Goal: Obtain resource: Download file/media

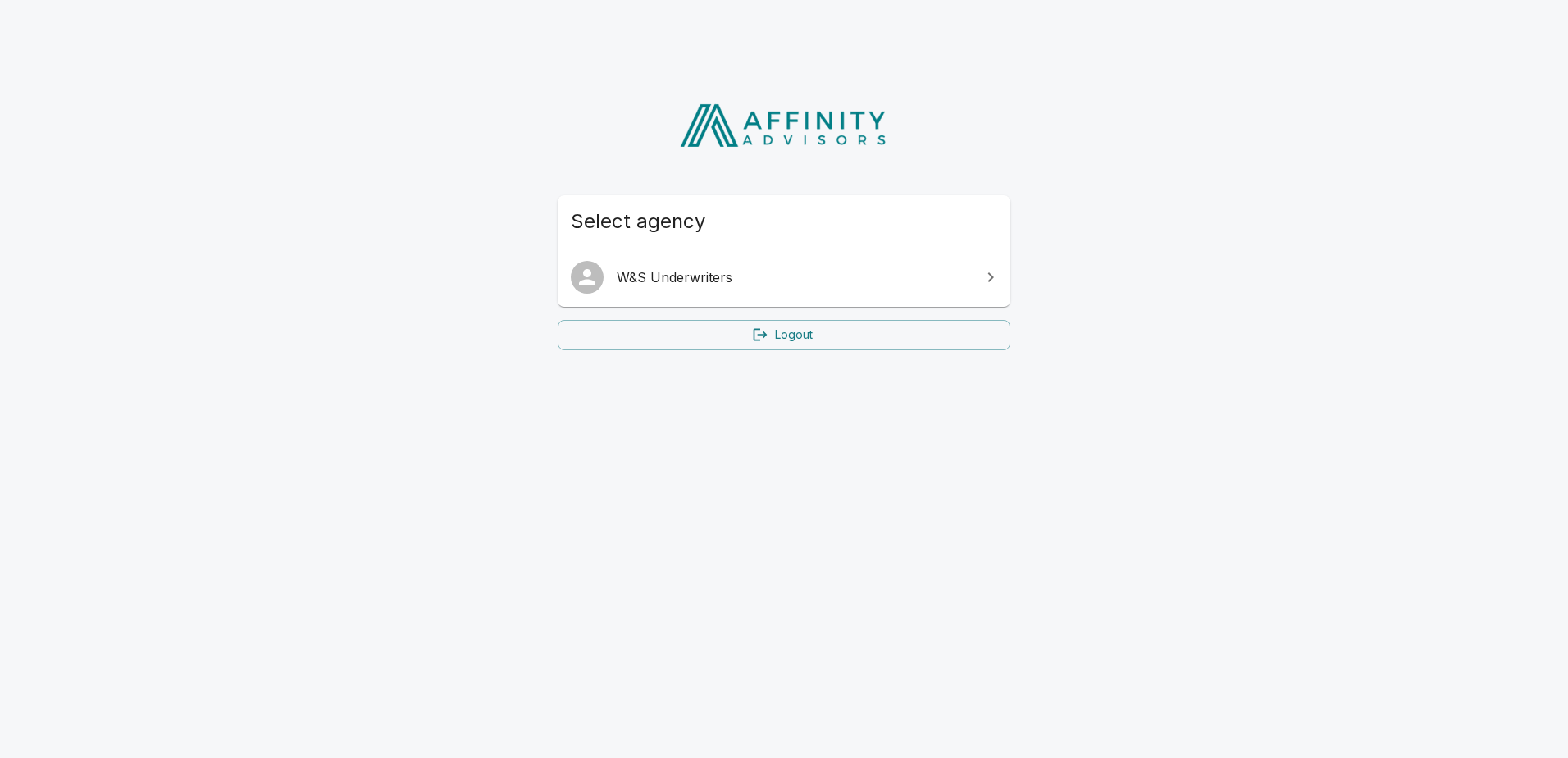
click at [751, 288] on link "W&S Underwriters" at bounding box center [784, 277] width 452 height 46
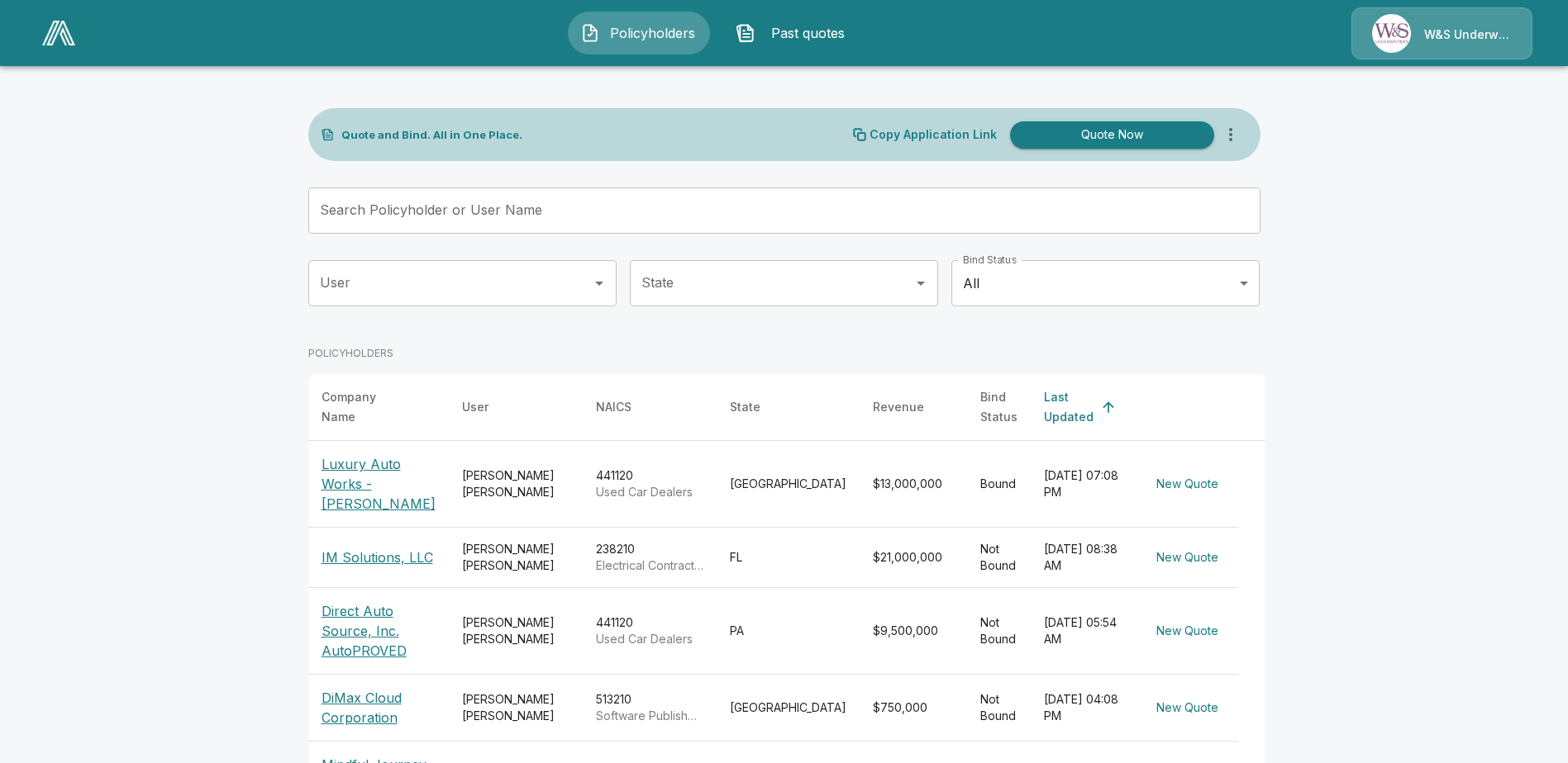
click at [453, 224] on input "Search Policyholder or User Name" at bounding box center [775, 210] width 934 height 46
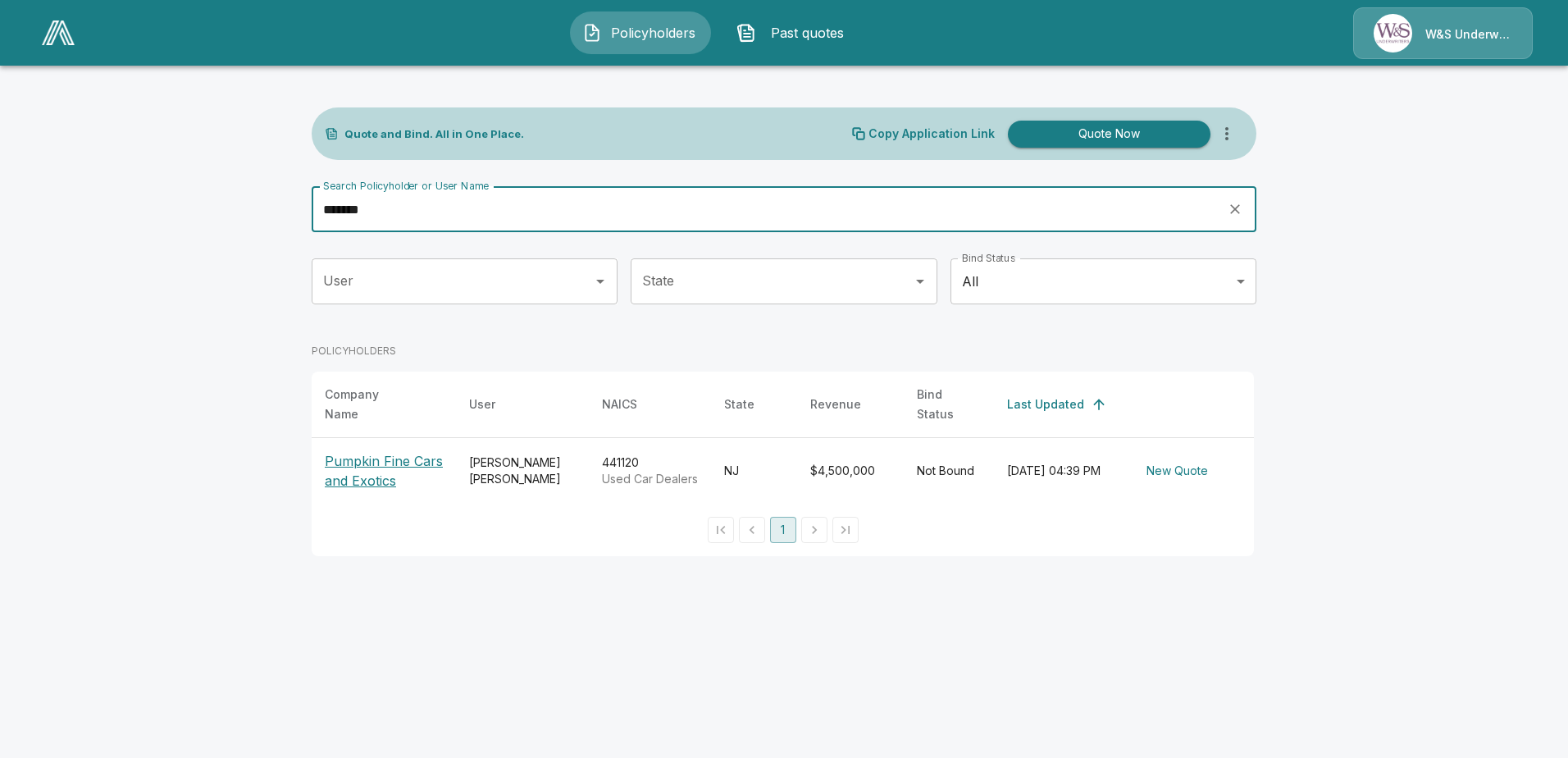
type input "*******"
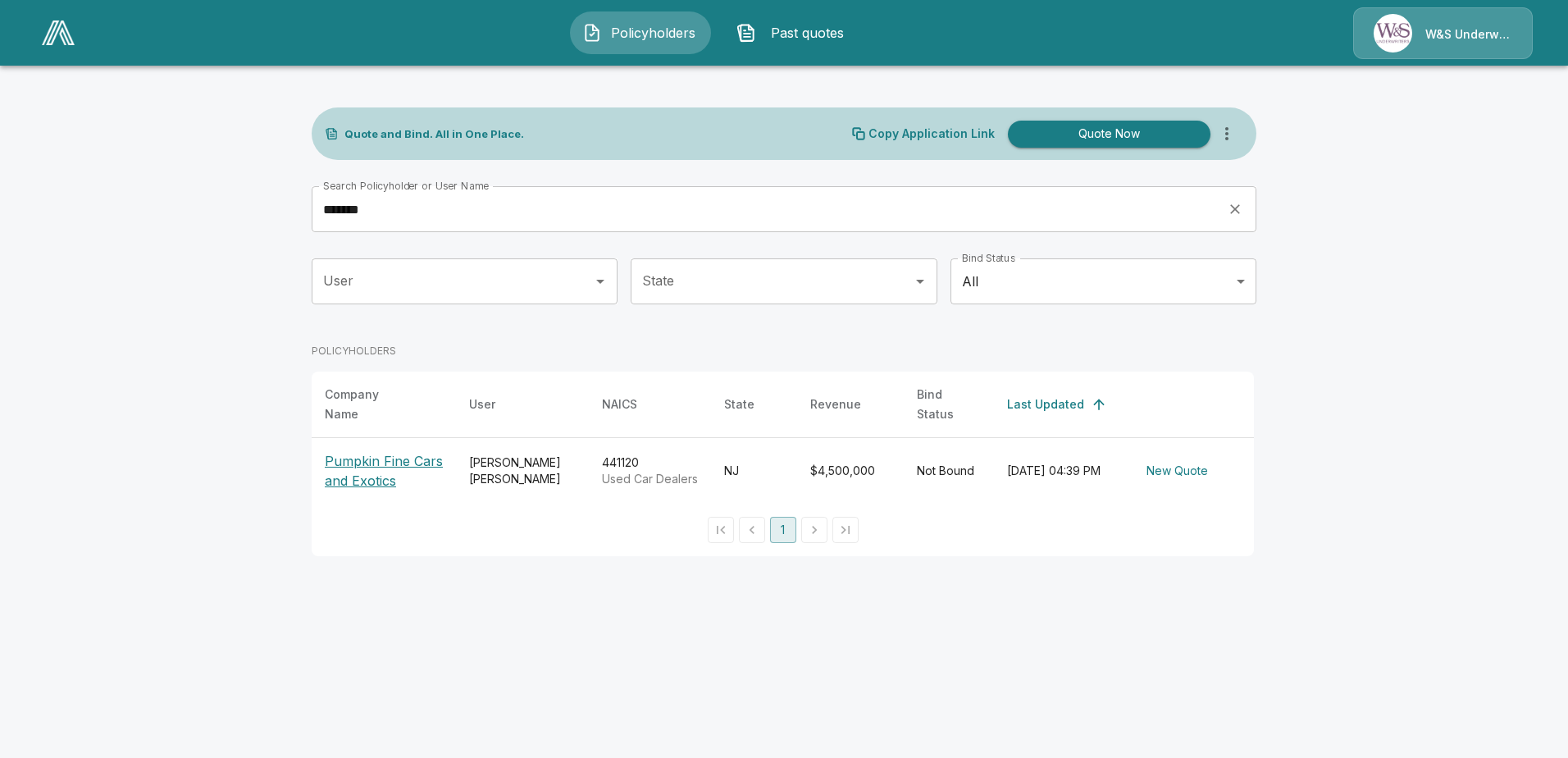
click at [387, 451] on p "Pumpkin Fine Cars and Exotics" at bounding box center [384, 470] width 118 height 39
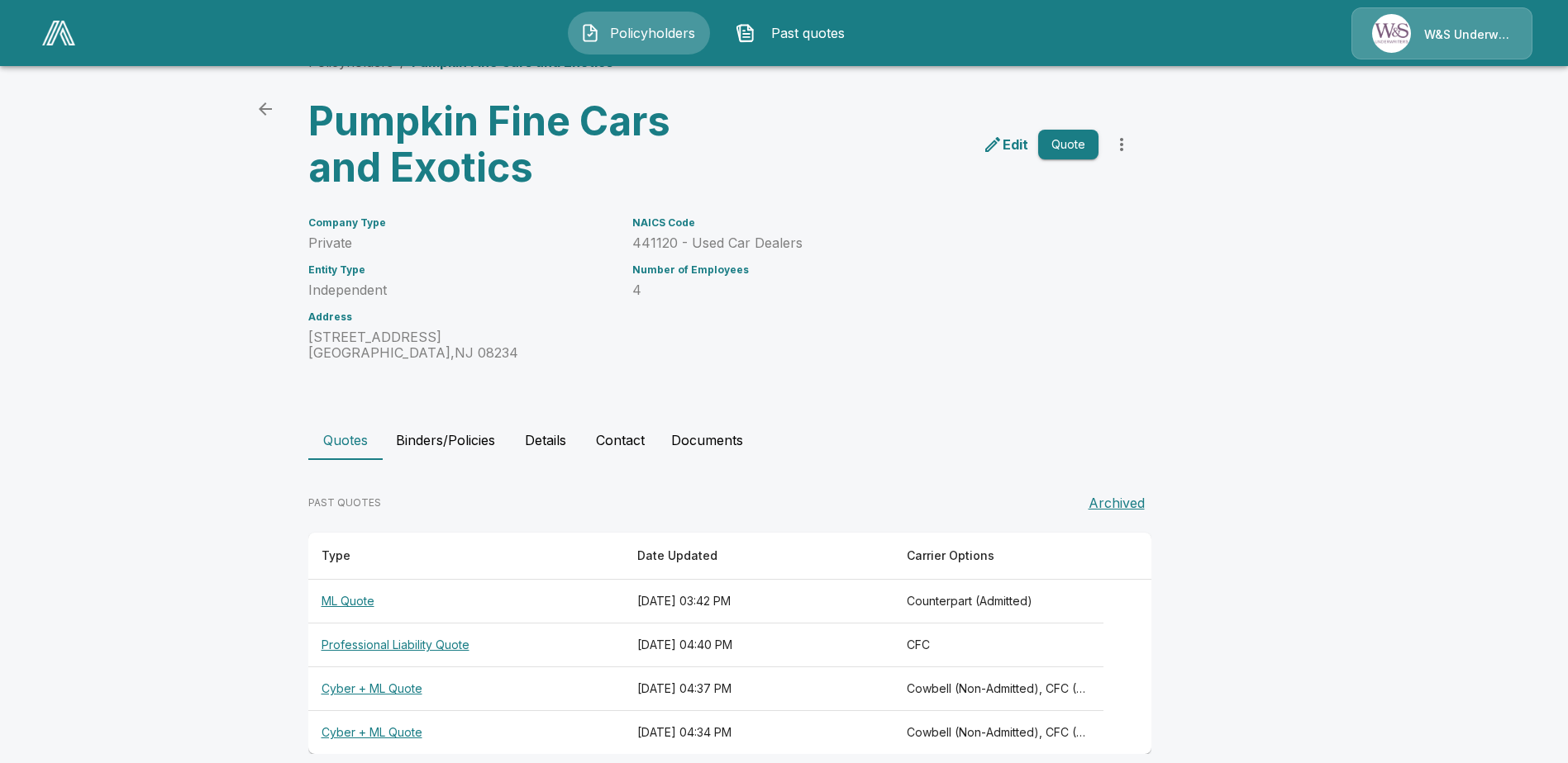
scroll to position [64, 0]
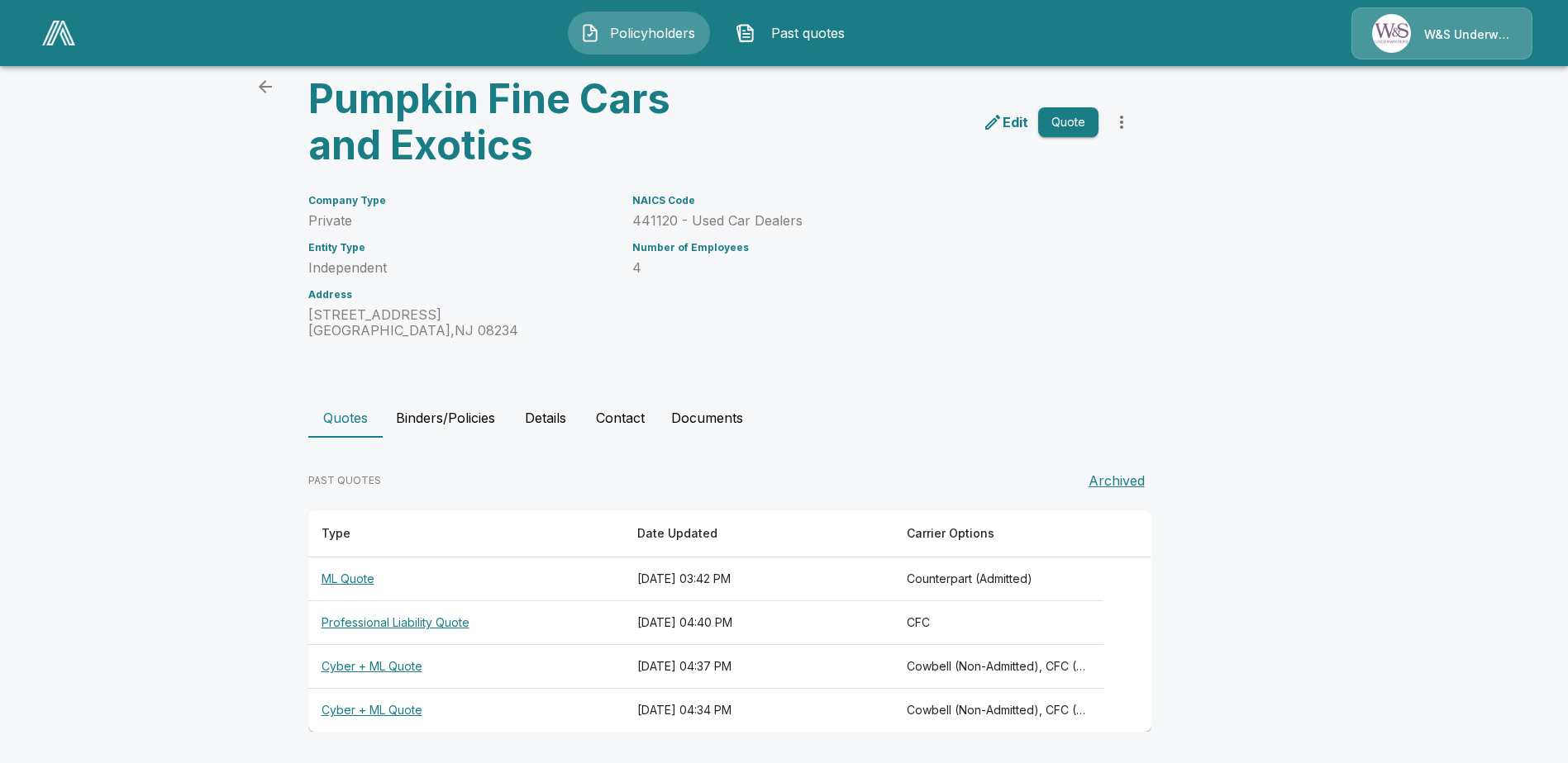
click at [362, 575] on th "ML Quote" at bounding box center [466, 580] width 315 height 44
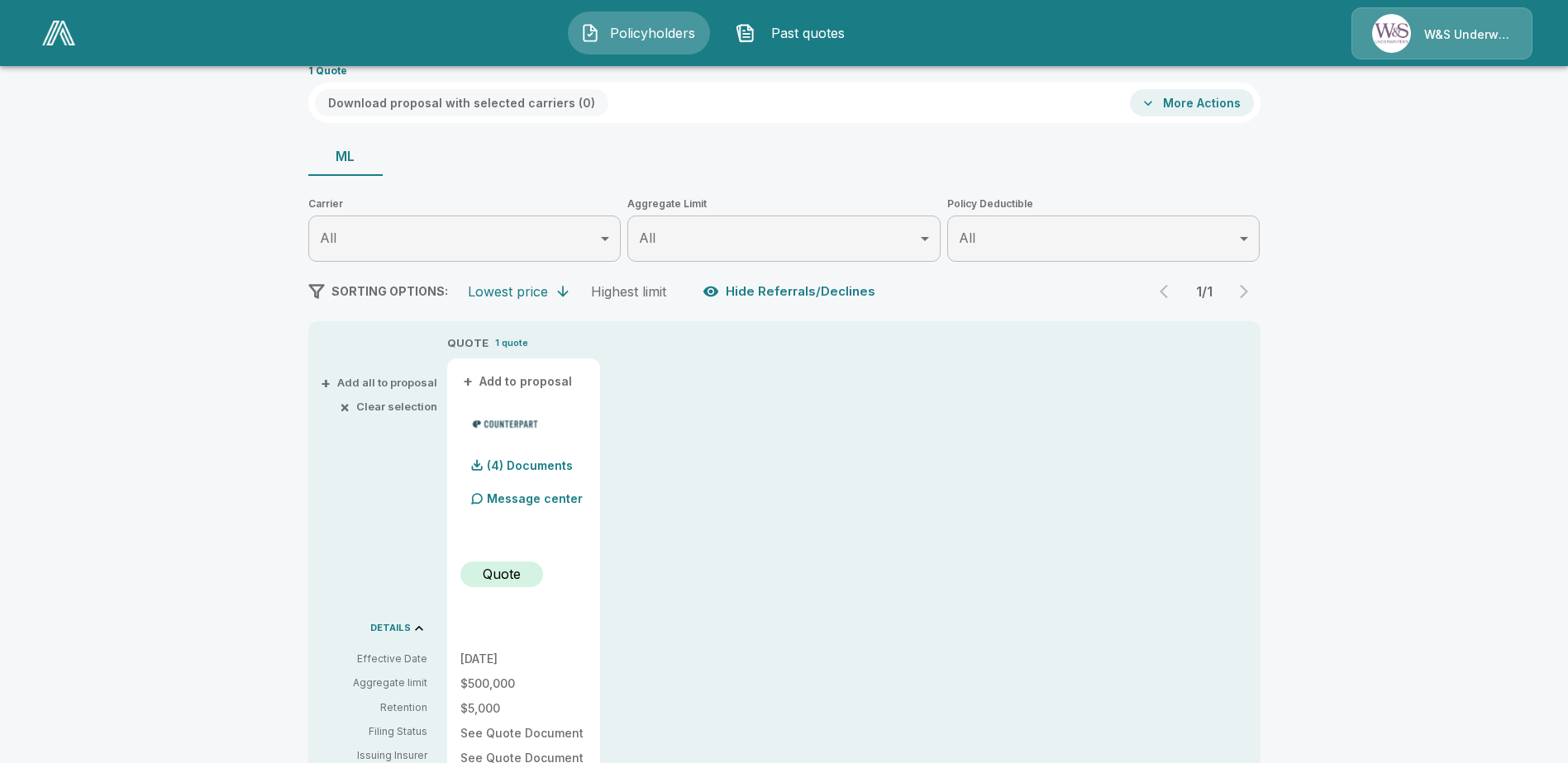
scroll to position [165, 0]
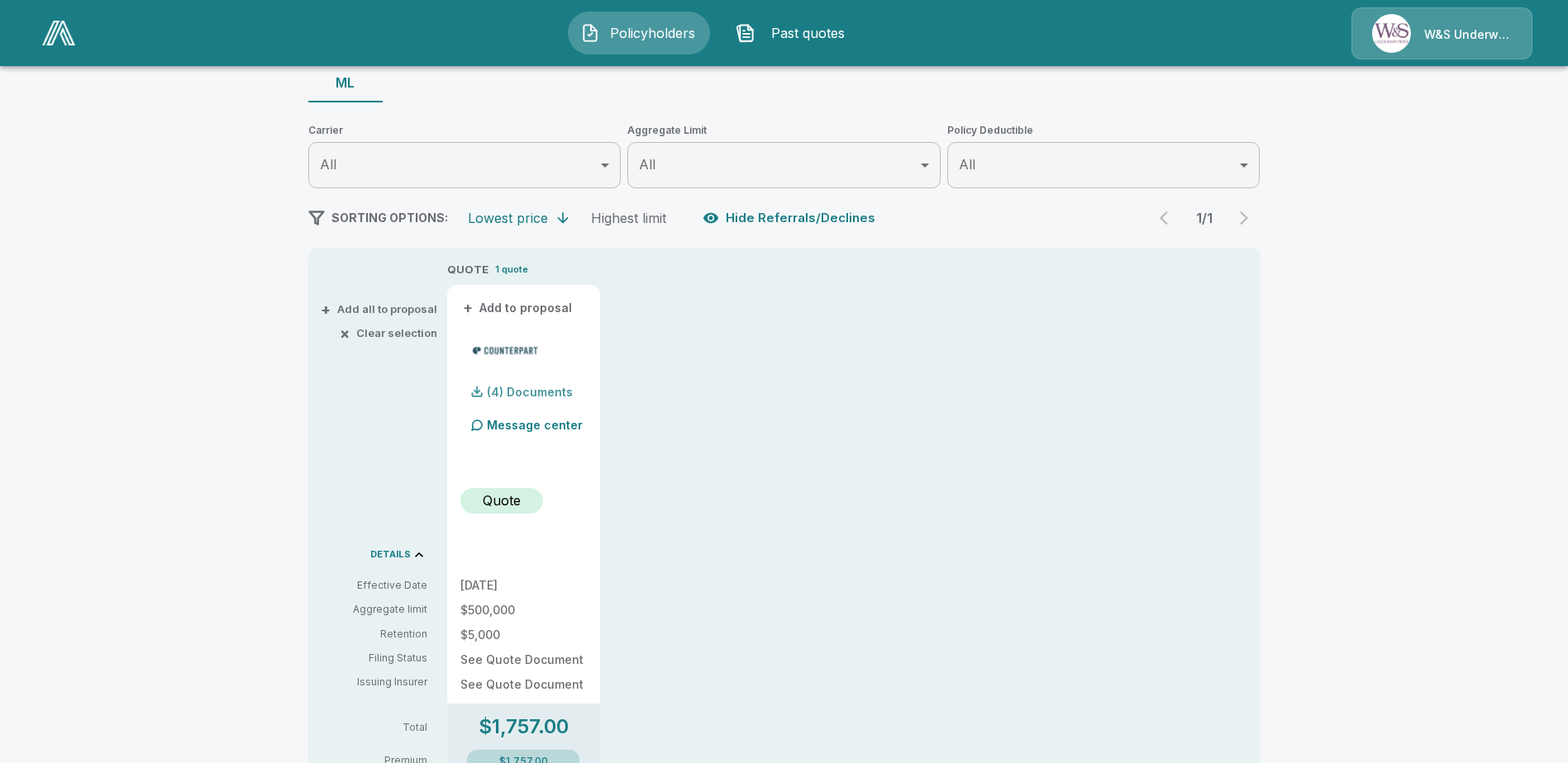
click at [494, 388] on p "(4) Documents" at bounding box center [529, 392] width 86 height 11
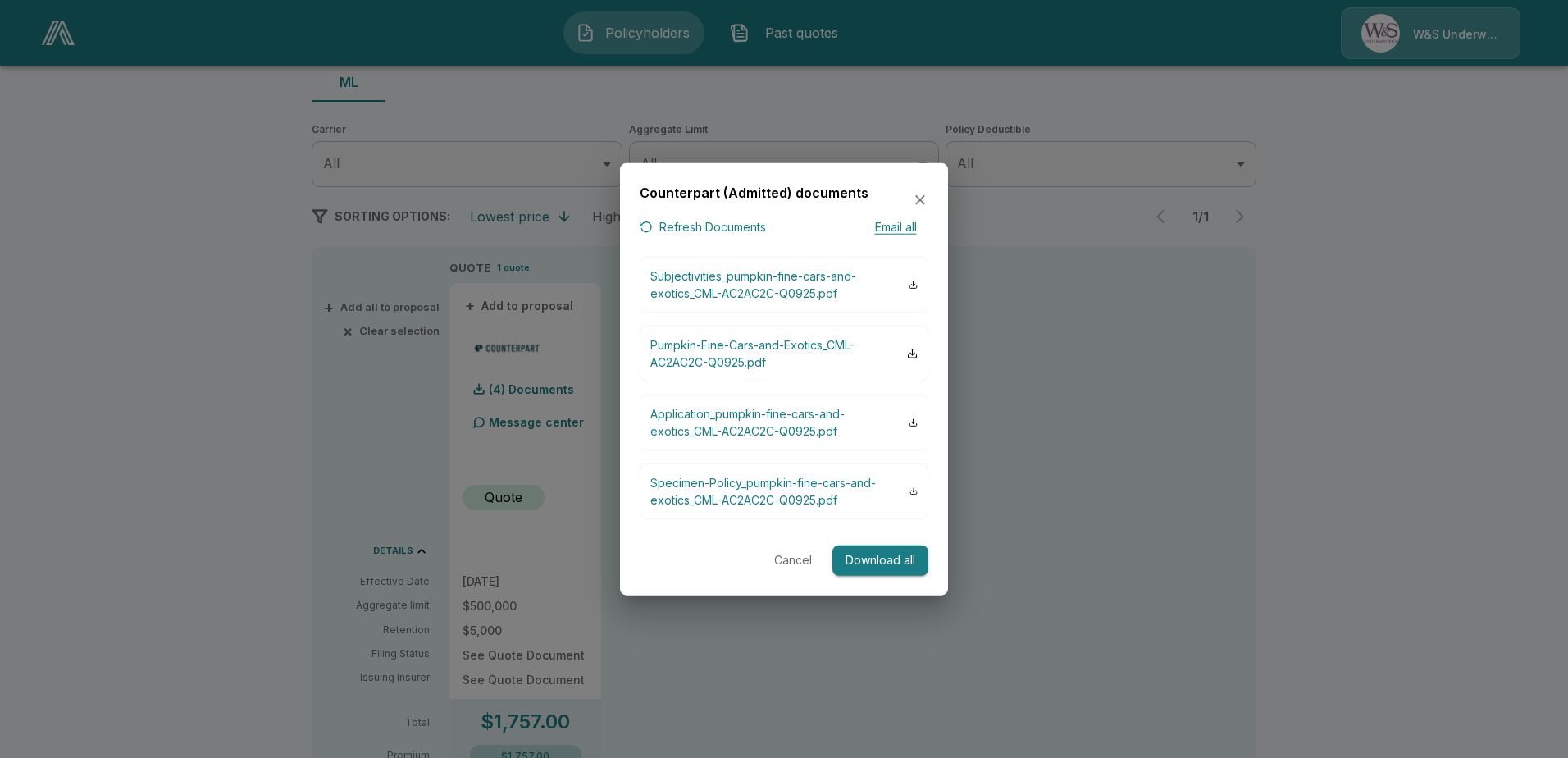
click at [881, 560] on button "Download all" at bounding box center [880, 560] width 96 height 30
